Goal: Transaction & Acquisition: Subscribe to service/newsletter

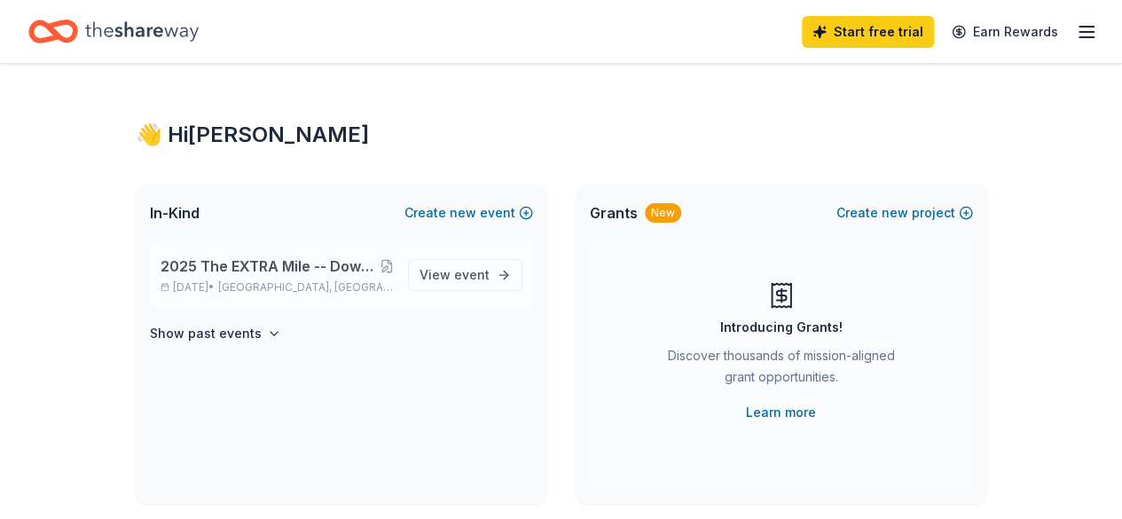
click at [241, 263] on span "2025 The EXTRA Mile -- Down Syndrome Association of [GEOGRAPHIC_DATA][US_STATE]" at bounding box center [270, 266] width 219 height 21
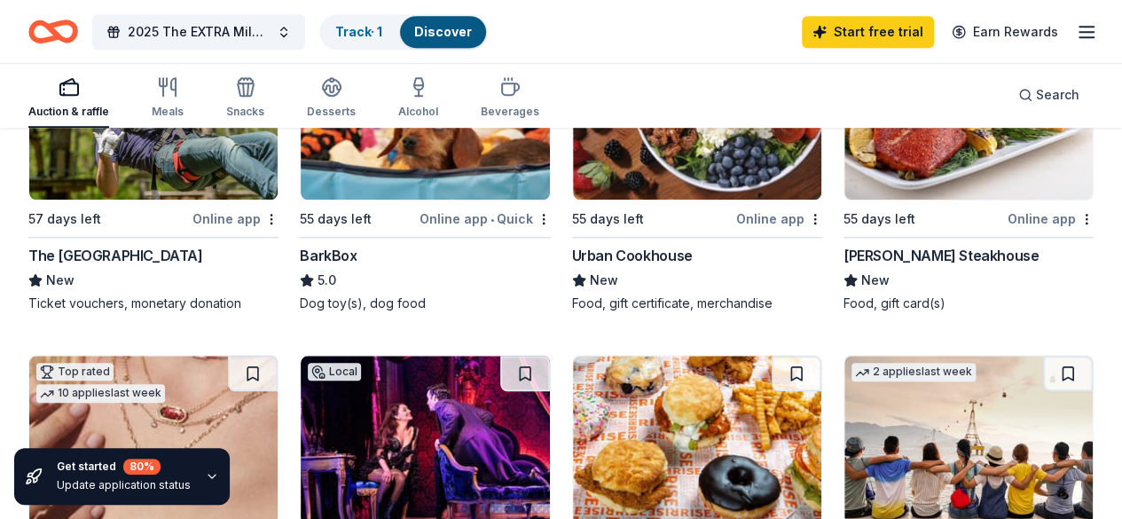
scroll to position [645, 0]
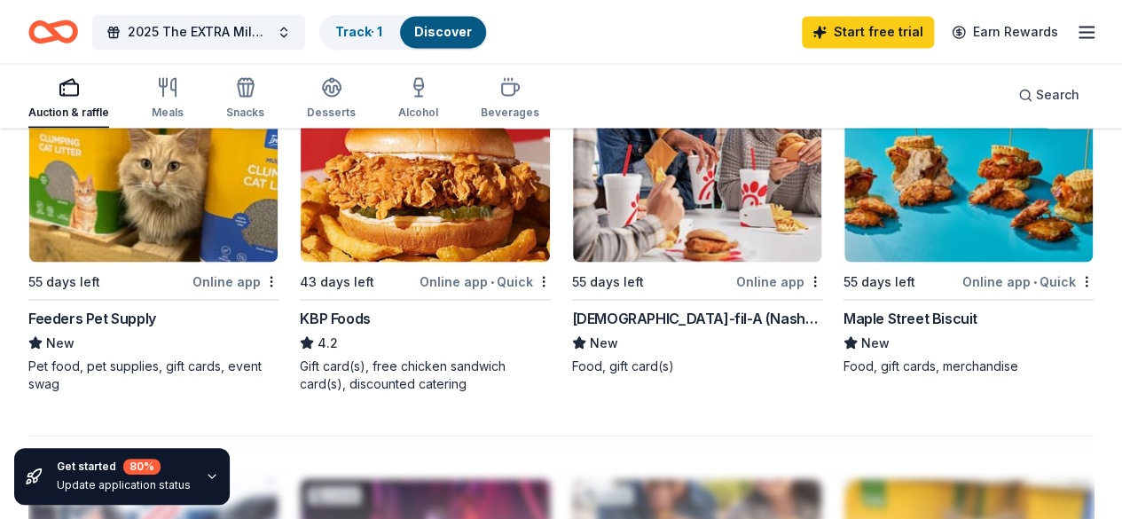
scroll to position [0, 0]
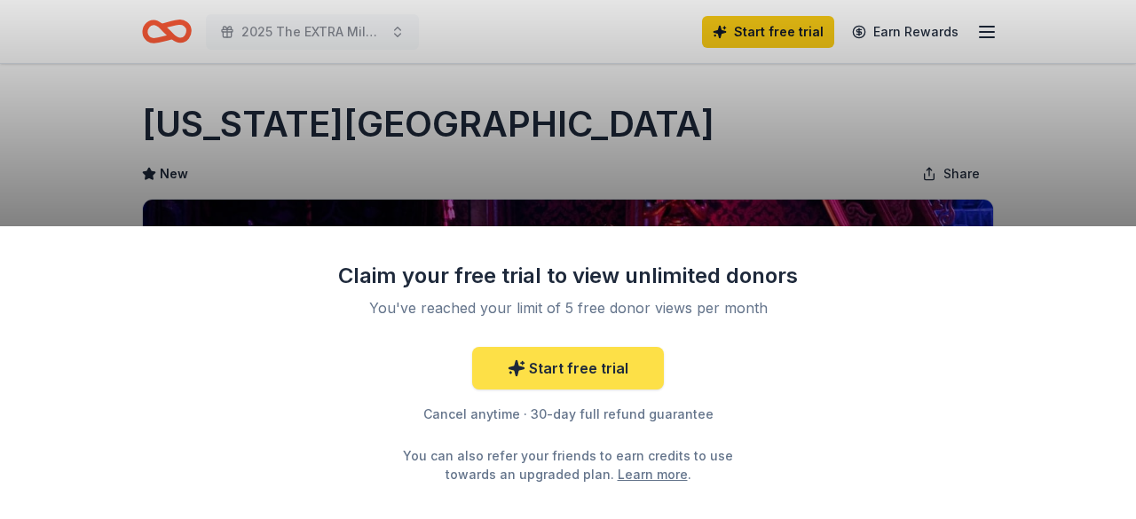
click at [580, 366] on link "Start free trial" at bounding box center [568, 368] width 192 height 43
